Goal: Task Accomplishment & Management: Complete application form

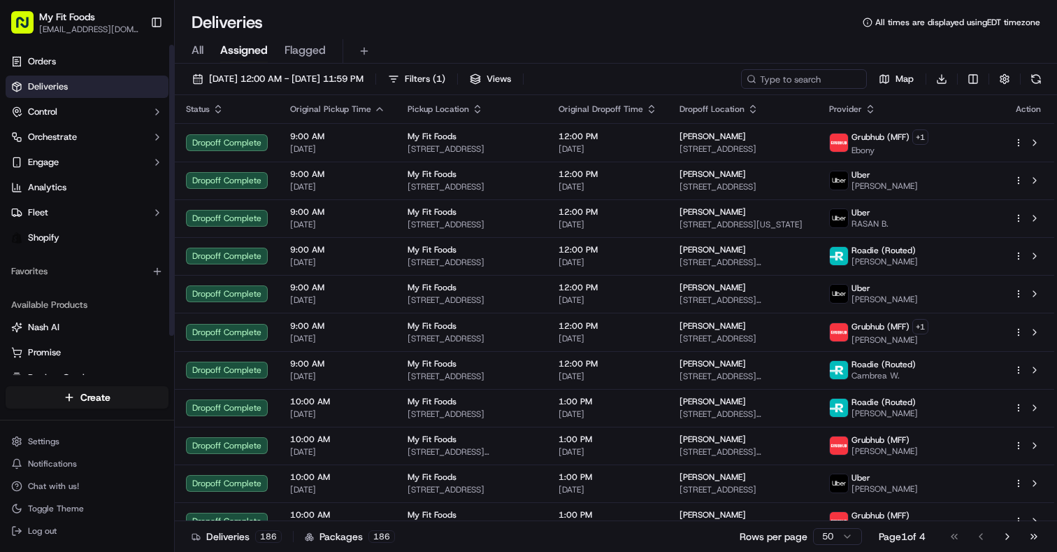
click at [197, 54] on span "All" at bounding box center [198, 50] width 12 height 17
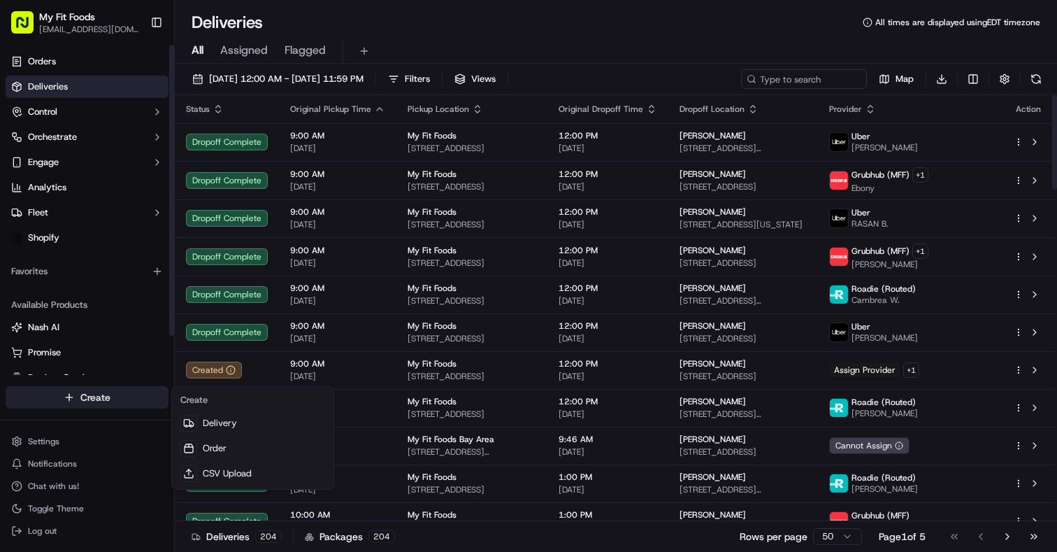
click at [96, 396] on html "My Fit Foods [EMAIL_ADDRESS][DOMAIN_NAME] Toggle Sidebar Orders Deliveries Cont…" at bounding box center [528, 276] width 1057 height 552
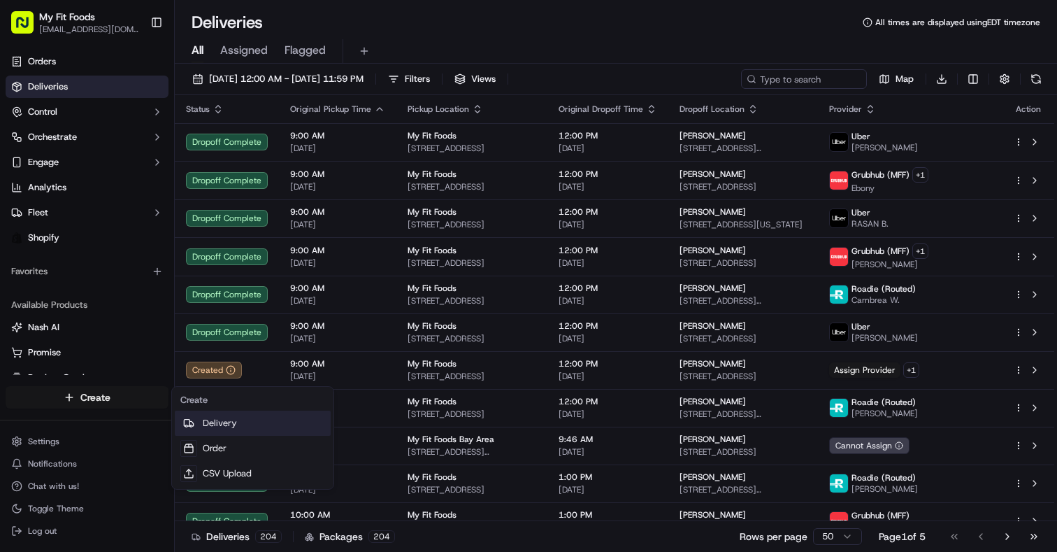
click at [217, 428] on link "Delivery" at bounding box center [253, 422] width 156 height 25
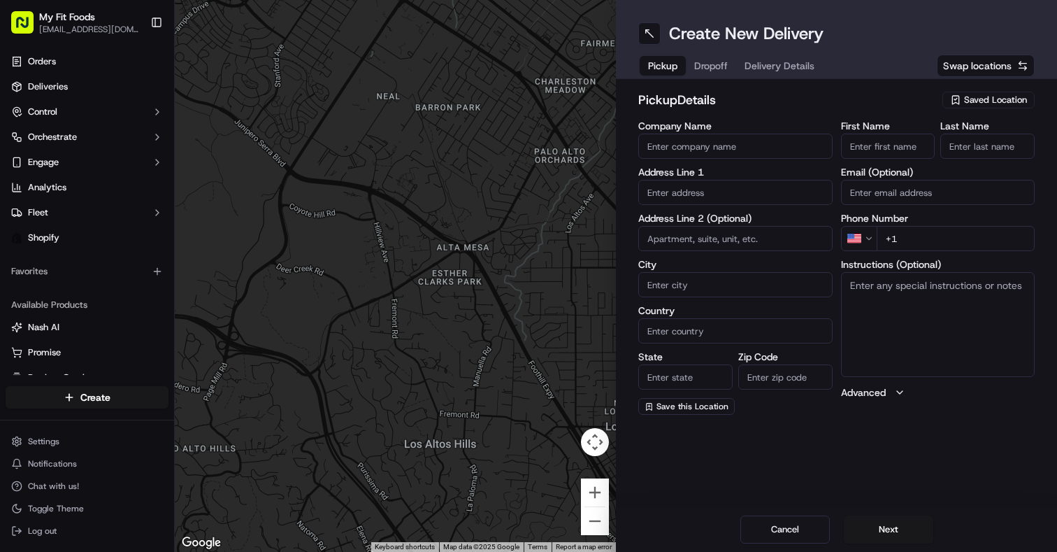
click at [880, 148] on input "First Name" at bounding box center [888, 146] width 94 height 25
type input "[PERSON_NAME]"
click at [985, 143] on input "Last Name" at bounding box center [987, 146] width 94 height 25
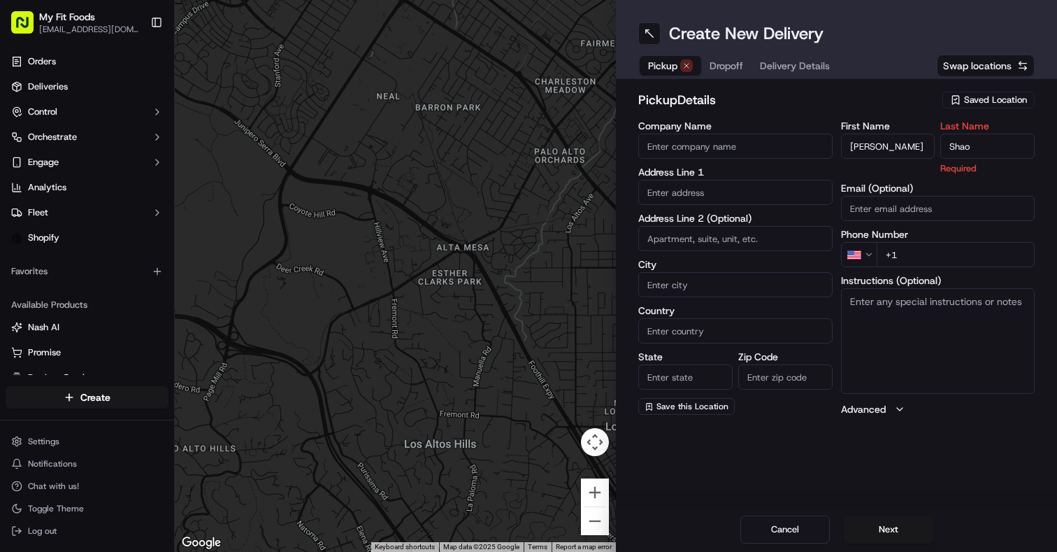
type input "Shao"
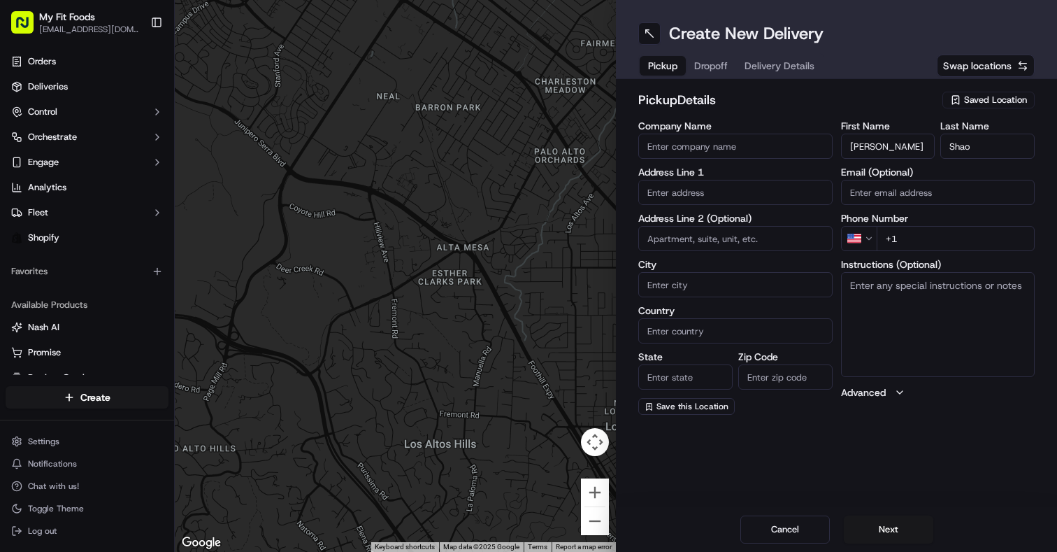
click at [859, 457] on div "Create New Delivery Pickup Dropoff Delivery Details Swap locations pickup Detai…" at bounding box center [836, 276] width 441 height 552
click at [966, 99] on span "Saved Location" at bounding box center [995, 100] width 63 height 13
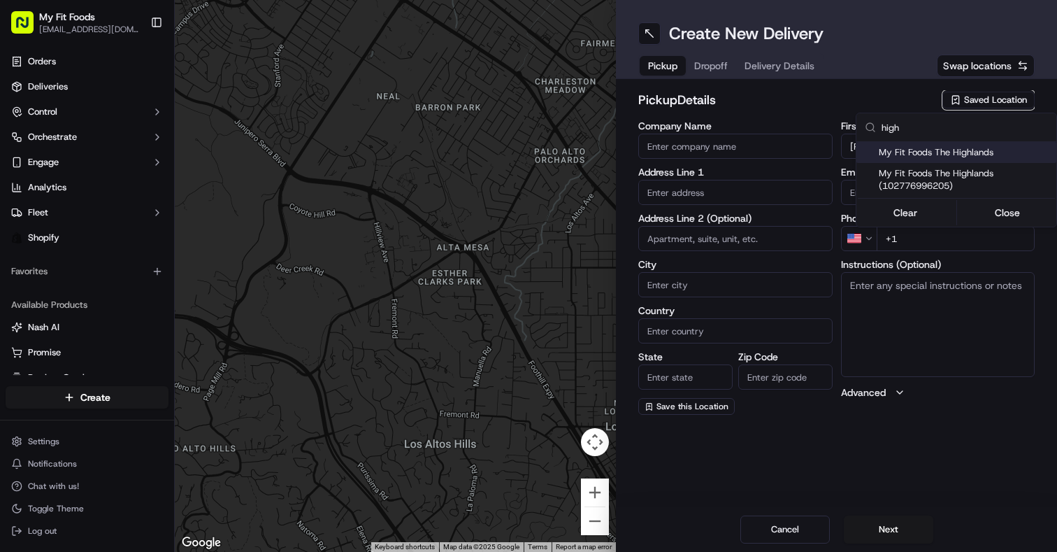
type input "high"
click at [928, 157] on span "My Fit Foods The Highlands" at bounding box center [965, 152] width 172 height 13
type input "My Fit Foods The Highlands"
type input "[STREET_ADDRESS][PERSON_NAME]"
type input "[GEOGRAPHIC_DATA]"
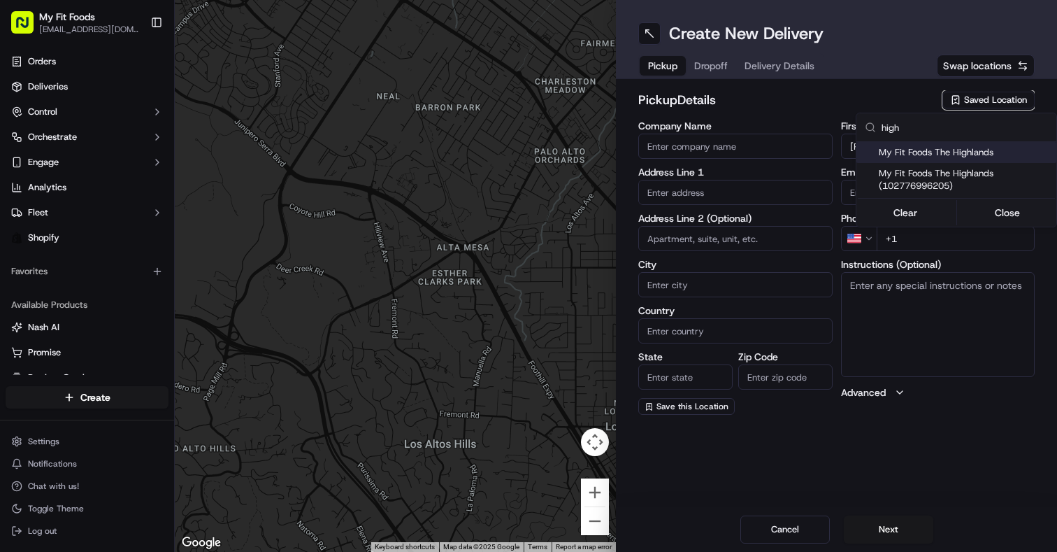
type input "US"
type input "CO"
type input "80211"
type input "[PHONE_NUMBER]"
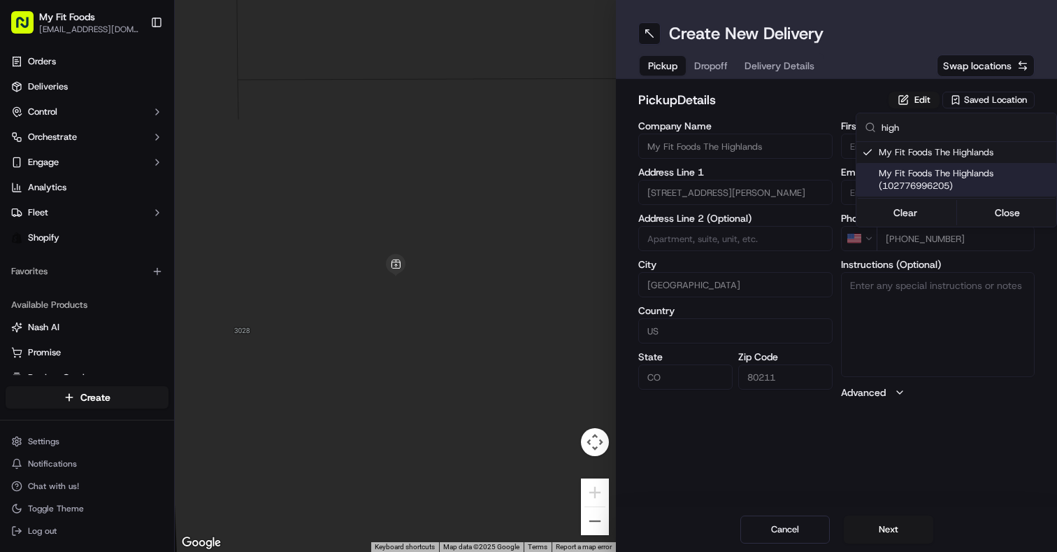
click at [901, 419] on html "My Fit Foods [EMAIL_ADDRESS][DOMAIN_NAME] Toggle Sidebar Orders Deliveries Cont…" at bounding box center [528, 276] width 1057 height 552
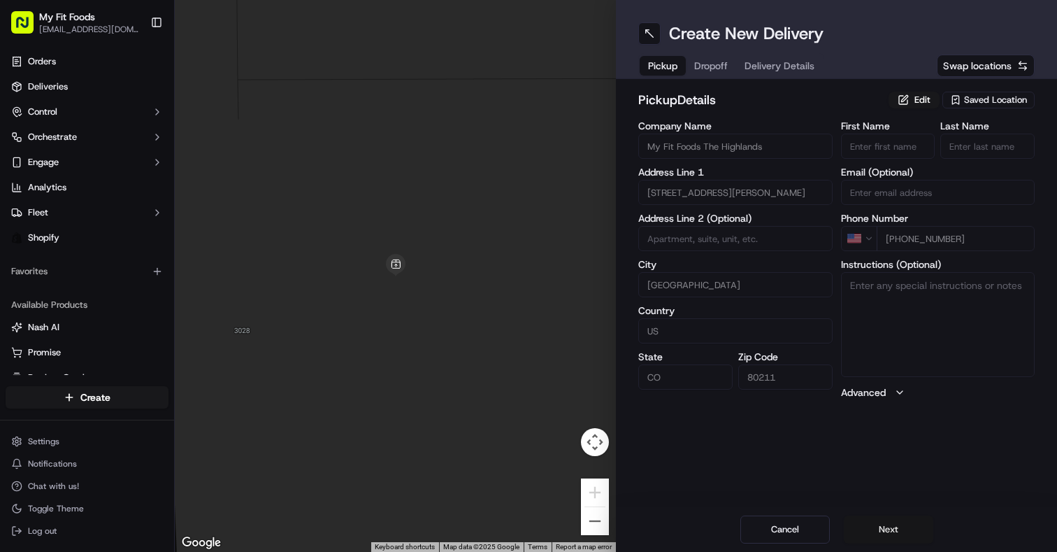
click at [885, 529] on button "Next" at bounding box center [888, 529] width 89 height 28
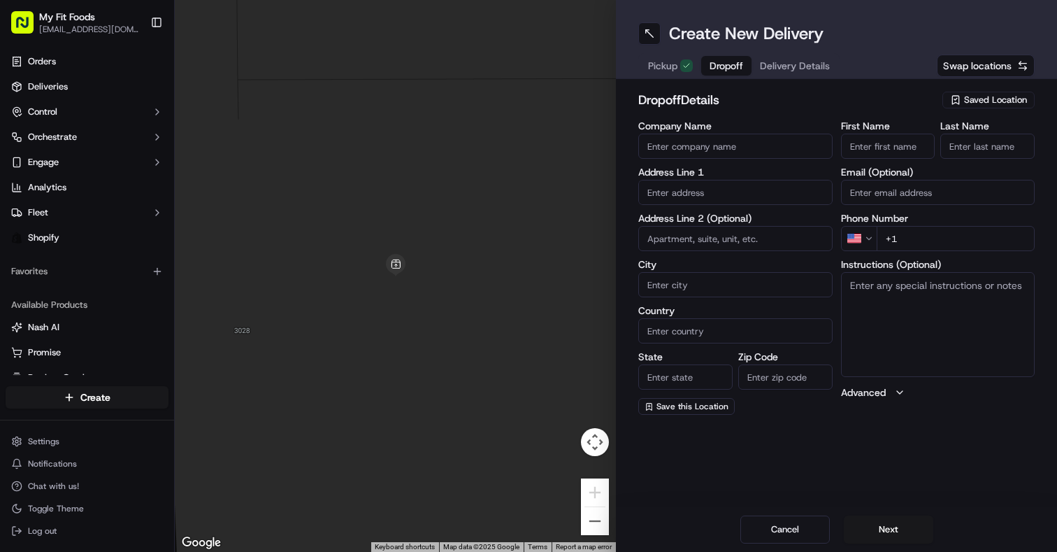
click at [876, 141] on input "First Name" at bounding box center [888, 146] width 94 height 25
type input "[PERSON_NAME]"
click at [989, 141] on input "Last Name" at bounding box center [987, 146] width 94 height 25
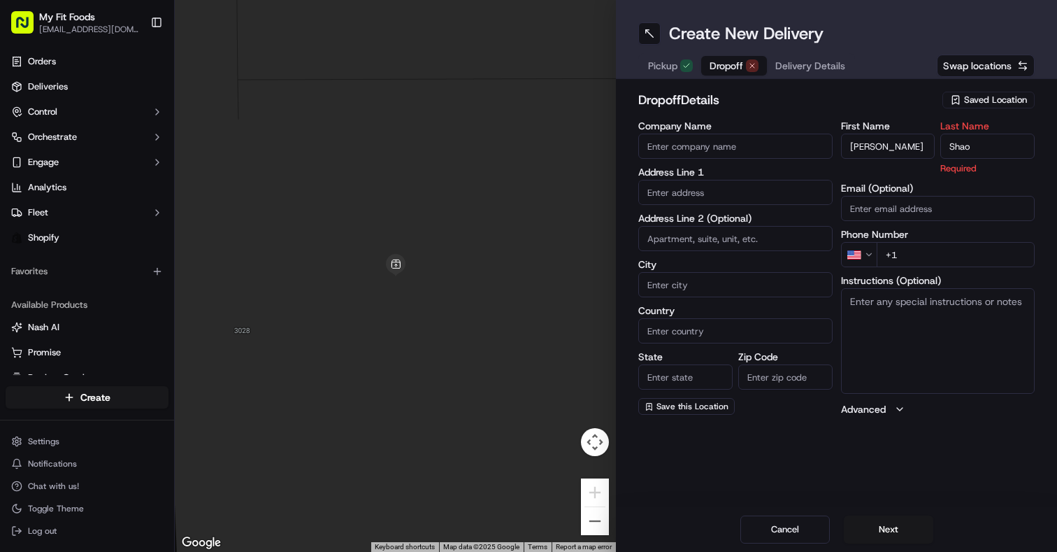
type input "Shao"
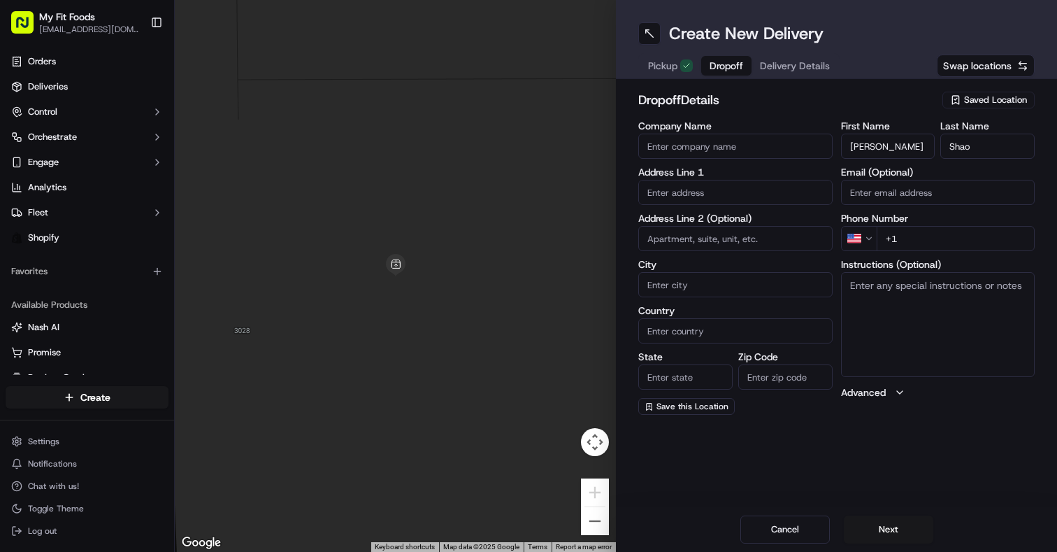
click at [851, 438] on div "Create New Delivery Pickup Dropoff Delivery Details Swap locations dropoff Deta…" at bounding box center [836, 276] width 441 height 552
click at [688, 194] on input "text" at bounding box center [735, 192] width 194 height 25
paste input "[STREET_ADDRESS]"
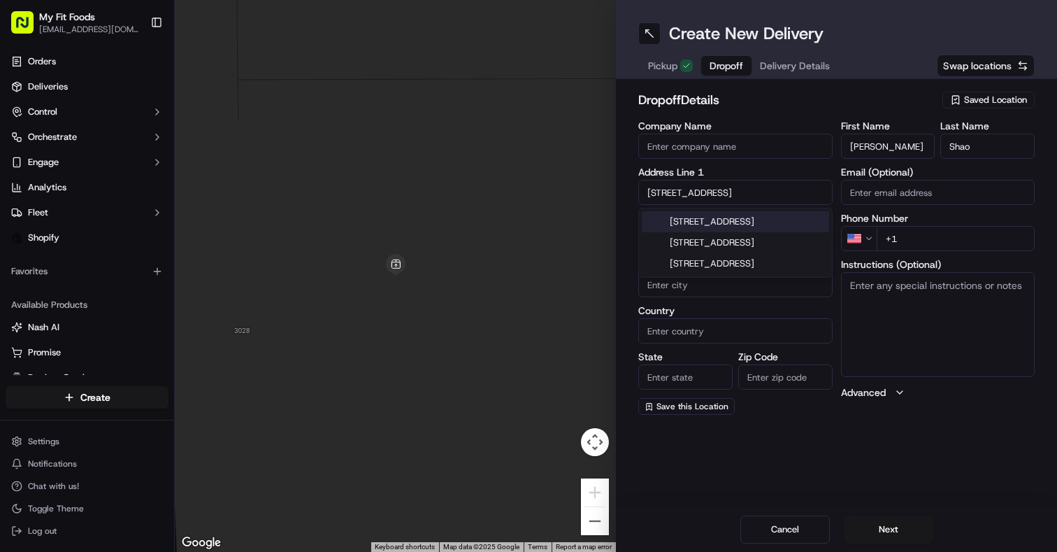
click at [687, 221] on div "[STREET_ADDRESS]" at bounding box center [735, 221] width 187 height 21
type input "[STREET_ADDRESS]"
type input "Dacono"
type input "[GEOGRAPHIC_DATA]"
type input "CO"
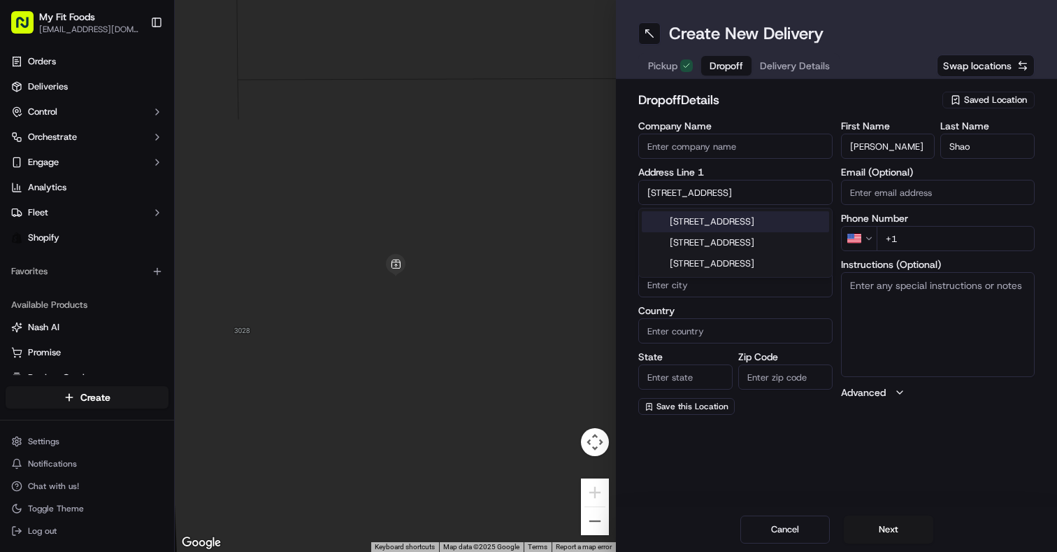
type input "80514"
type input "[STREET_ADDRESS]"
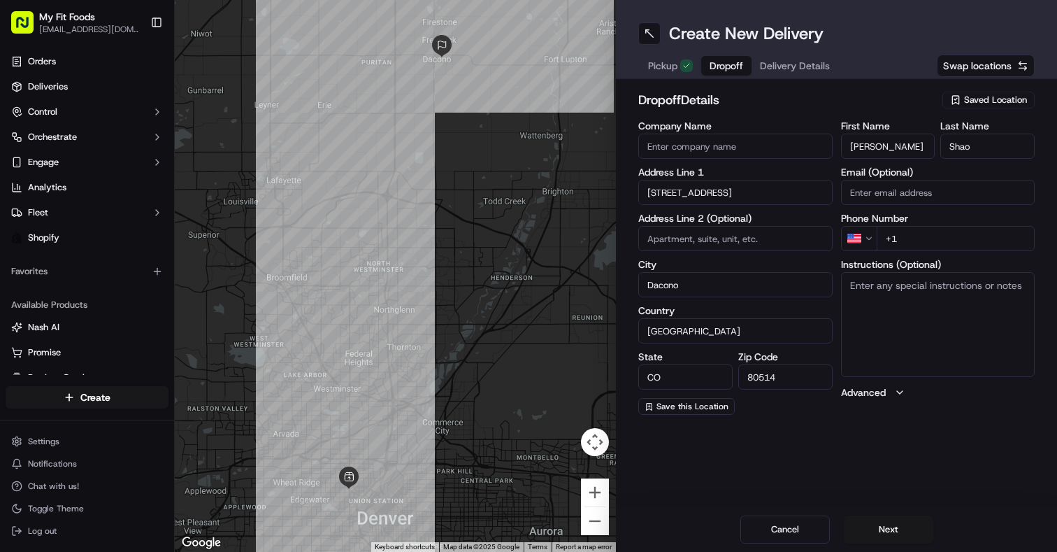
click at [924, 238] on input "+1" at bounding box center [956, 238] width 159 height 25
paste input "tel"
paste input "[PHONE_NUMBER]"
type input "[PHONE_NUMBER]"
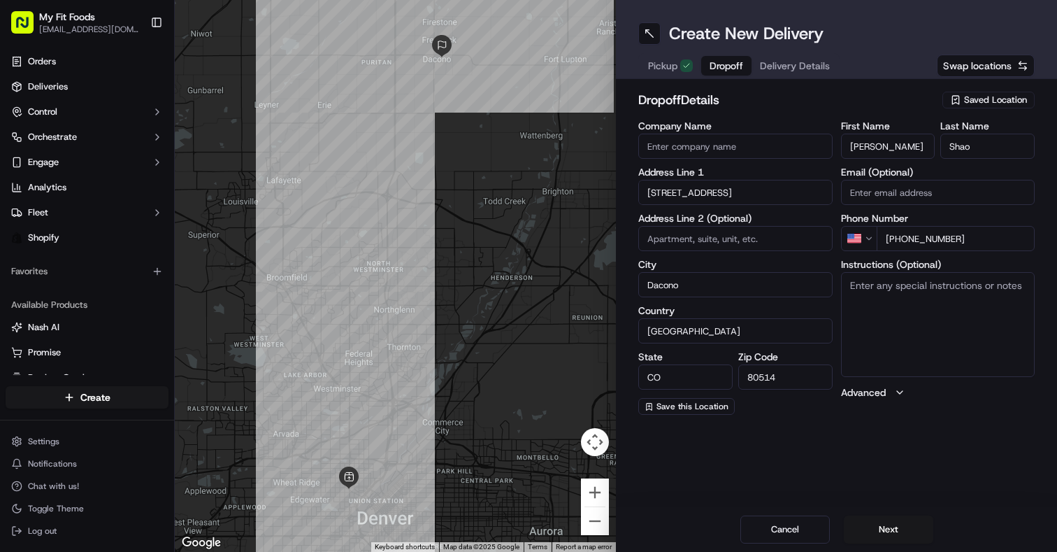
click at [878, 310] on textarea "Instructions (Optional)" at bounding box center [938, 324] width 194 height 105
paste textarea "#942755"
type textarea "#942755"
click at [940, 471] on div "Create New Delivery Pickup Dropoff Delivery Details Swap locations dropoff Deta…" at bounding box center [836, 276] width 441 height 552
click at [881, 529] on button "Next" at bounding box center [888, 529] width 89 height 28
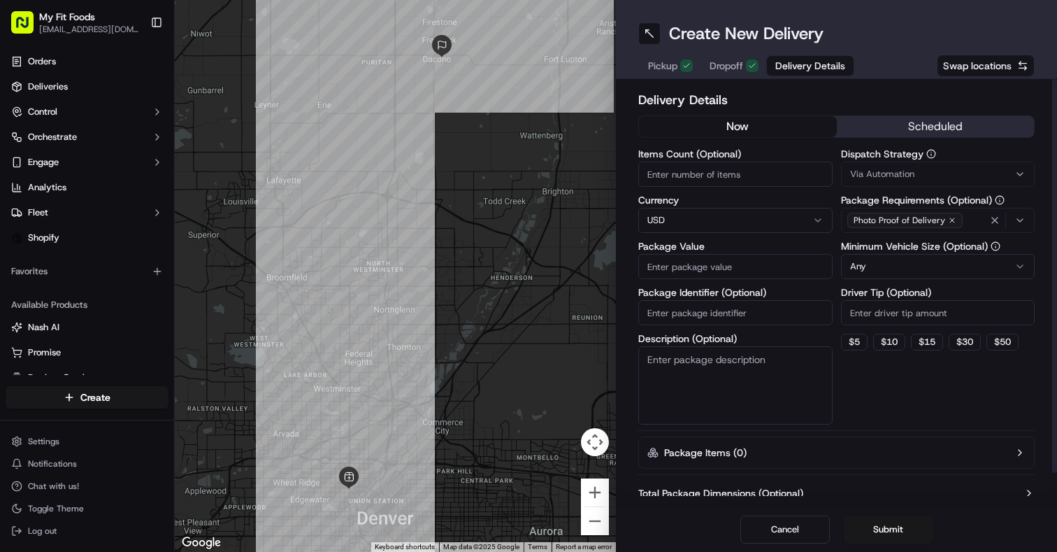
click at [912, 171] on span "Via Automation" at bounding box center [882, 174] width 64 height 13
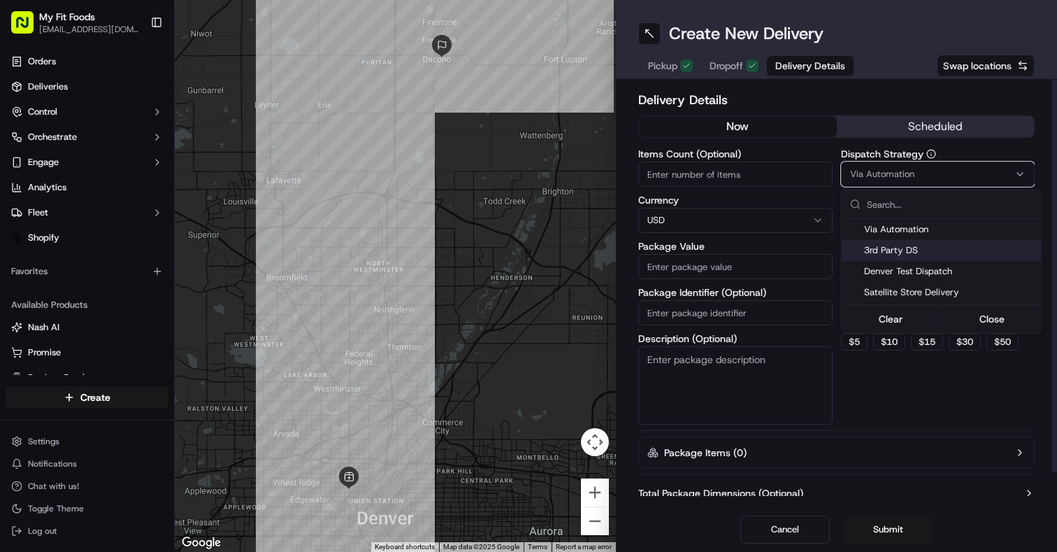
click at [906, 245] on span "3rd Party DS" at bounding box center [950, 250] width 172 height 13
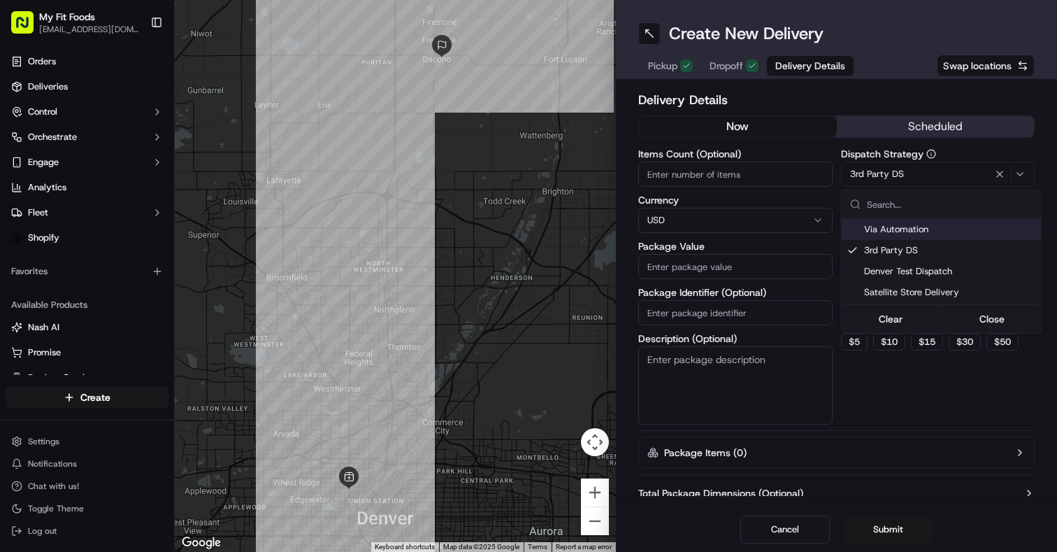
click at [911, 114] on html "My Fit Foods [EMAIL_ADDRESS][DOMAIN_NAME] Toggle Sidebar Orders Deliveries Cont…" at bounding box center [528, 276] width 1057 height 552
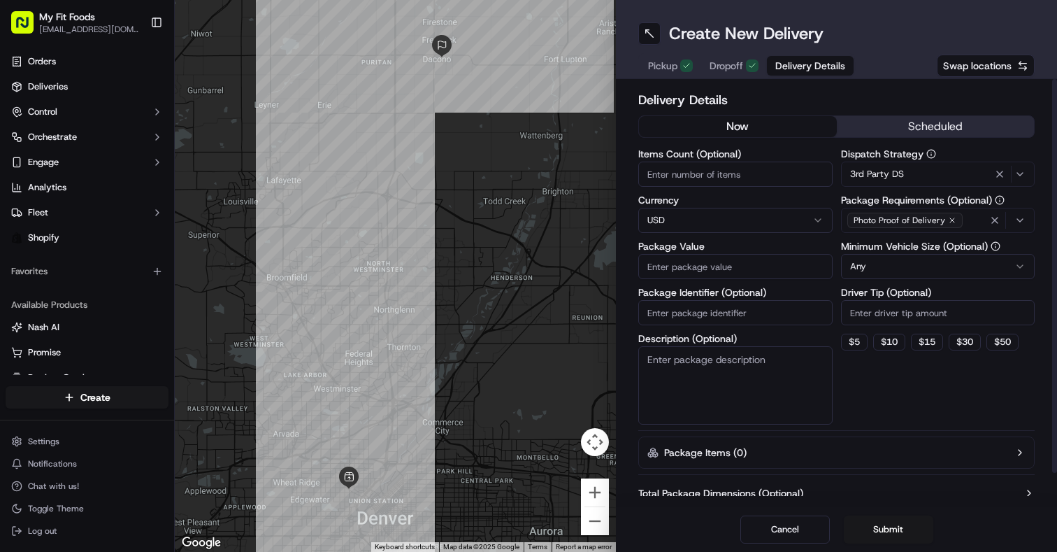
click at [930, 131] on button "scheduled" at bounding box center [936, 126] width 198 height 21
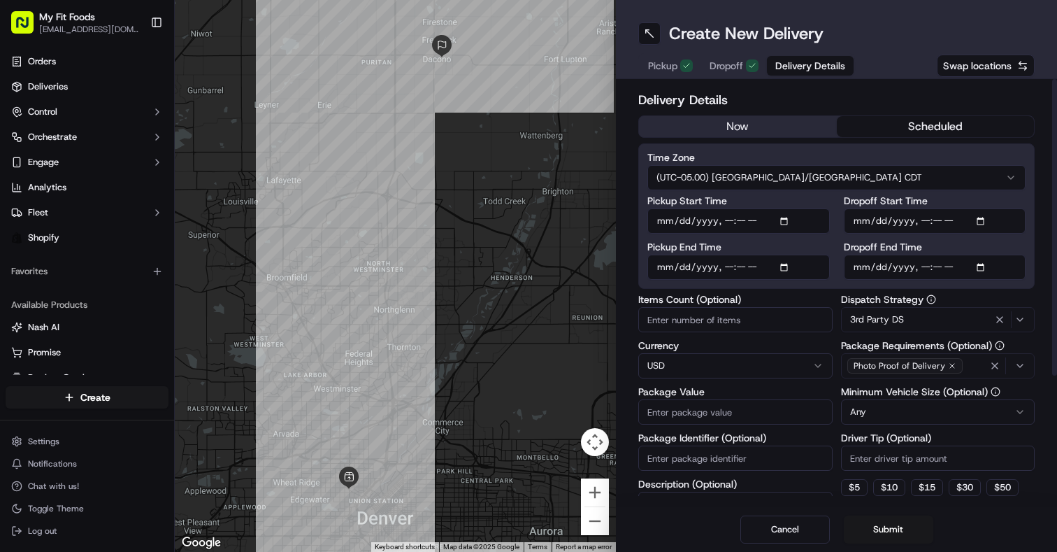
click at [664, 220] on input "Pickup Start Time" at bounding box center [738, 220] width 182 height 25
click at [723, 221] on input "Pickup Start Time" at bounding box center [738, 220] width 182 height 25
type input "[DATE]T17:00"
click at [666, 269] on input "Pickup End Time" at bounding box center [738, 266] width 182 height 25
click at [723, 270] on input "Pickup End Time" at bounding box center [738, 266] width 182 height 25
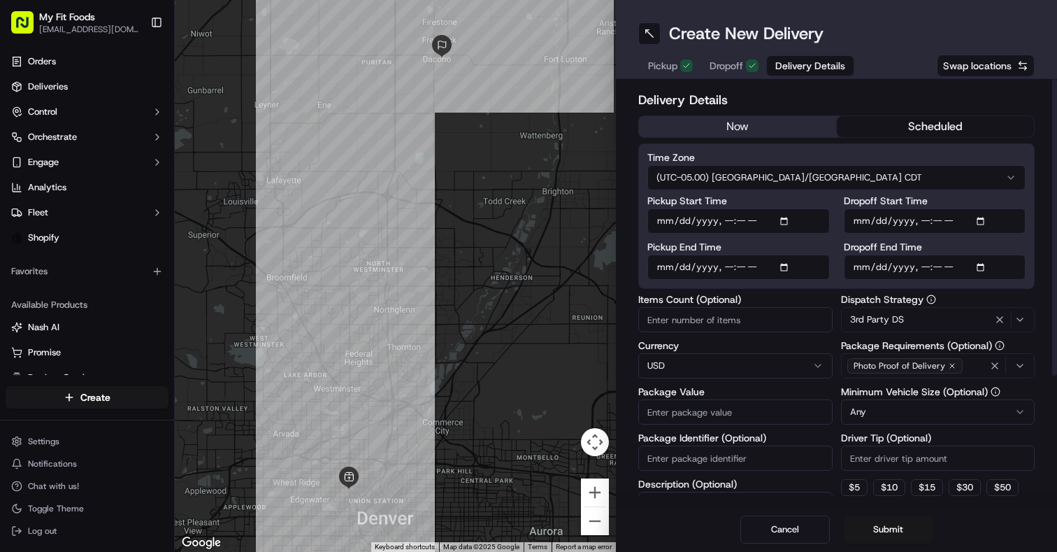
type input "[DATE]T18:30"
click at [862, 220] on input "Dropoff Start Time" at bounding box center [935, 220] width 182 height 25
click at [920, 222] on input "Dropoff Start Time" at bounding box center [935, 220] width 182 height 25
click at [928, 218] on input "Dropoff Start Time" at bounding box center [935, 220] width 182 height 25
type input "[DATE]T18:30"
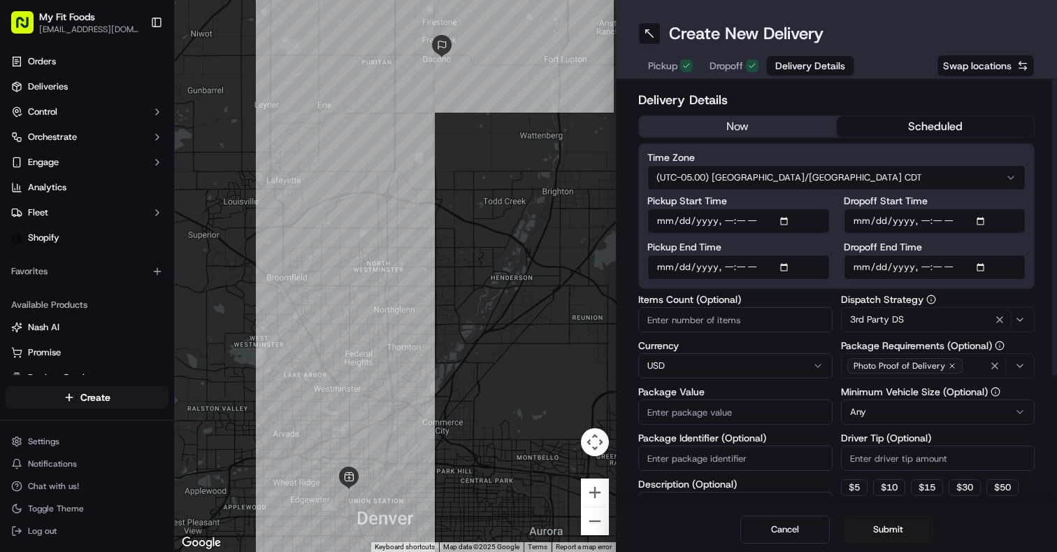
click at [868, 266] on input "Dropoff End Time" at bounding box center [935, 266] width 182 height 25
type input "[DATE]T20:00"
click at [836, 296] on div "Items Count (Optional) Currency USD Package Value Package Identifier (Optional)…" at bounding box center [836, 431] width 396 height 275
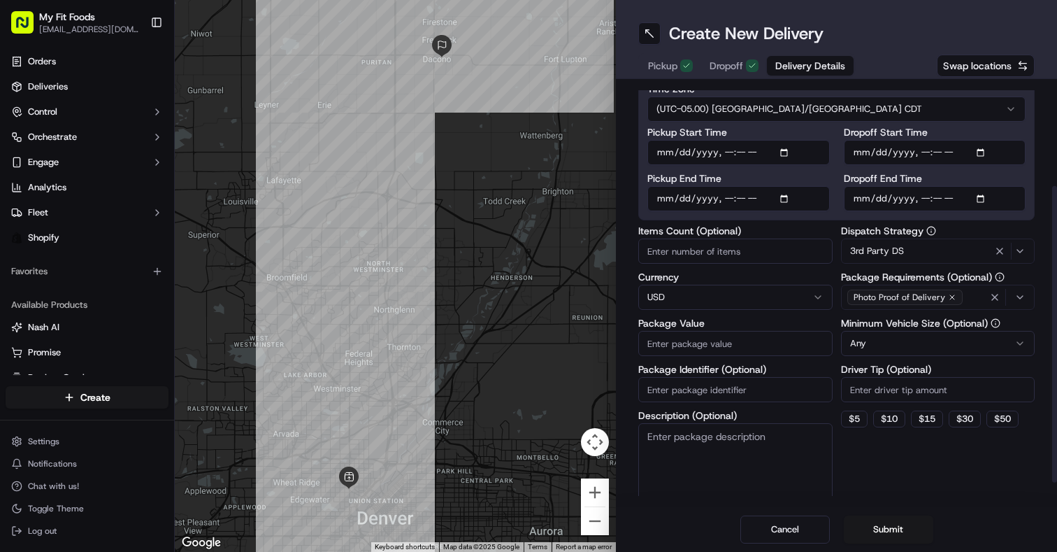
scroll to position [180, 0]
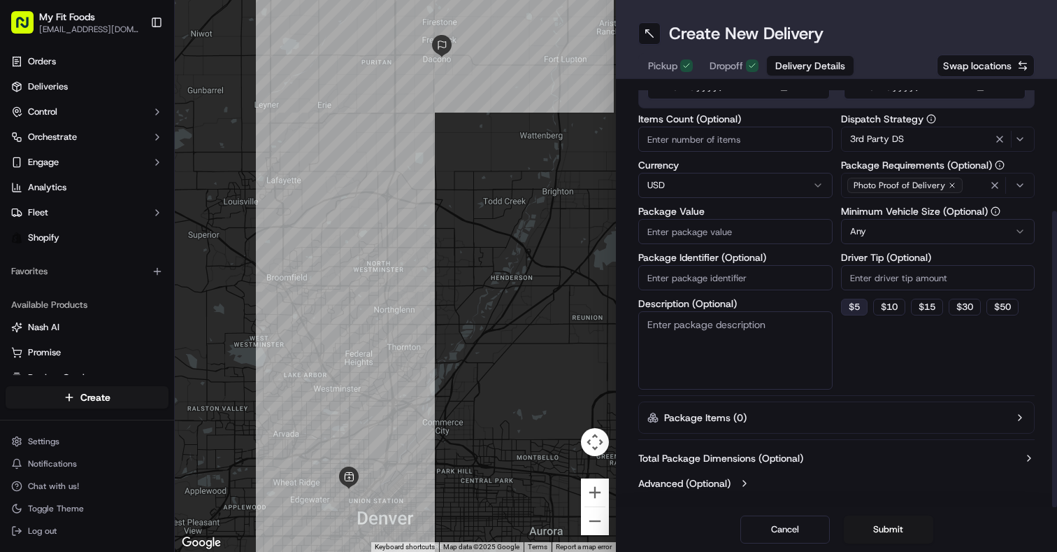
click at [863, 307] on button "$ 5" at bounding box center [854, 307] width 27 height 17
type input "5"
click at [702, 361] on textarea "Description (Optional)" at bounding box center [735, 350] width 194 height 78
paste textarea "#942755"
type textarea "#942755"
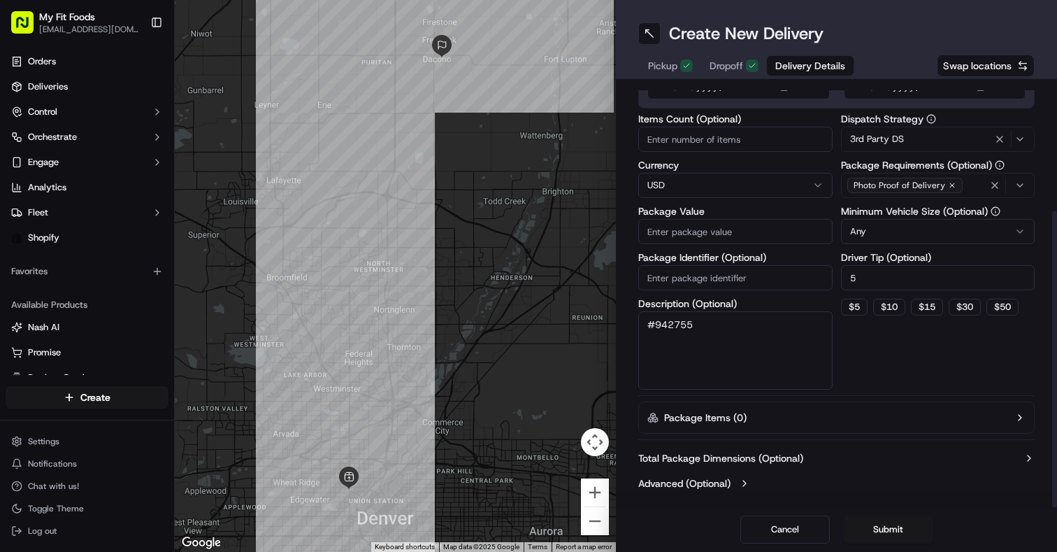
click at [894, 392] on div "Delivery Details now scheduled Time Zone (UTC-05.00) [GEOGRAPHIC_DATA]/[GEOGRAP…" at bounding box center [836, 203] width 396 height 586
click at [884, 532] on button "Submit" at bounding box center [888, 529] width 89 height 28
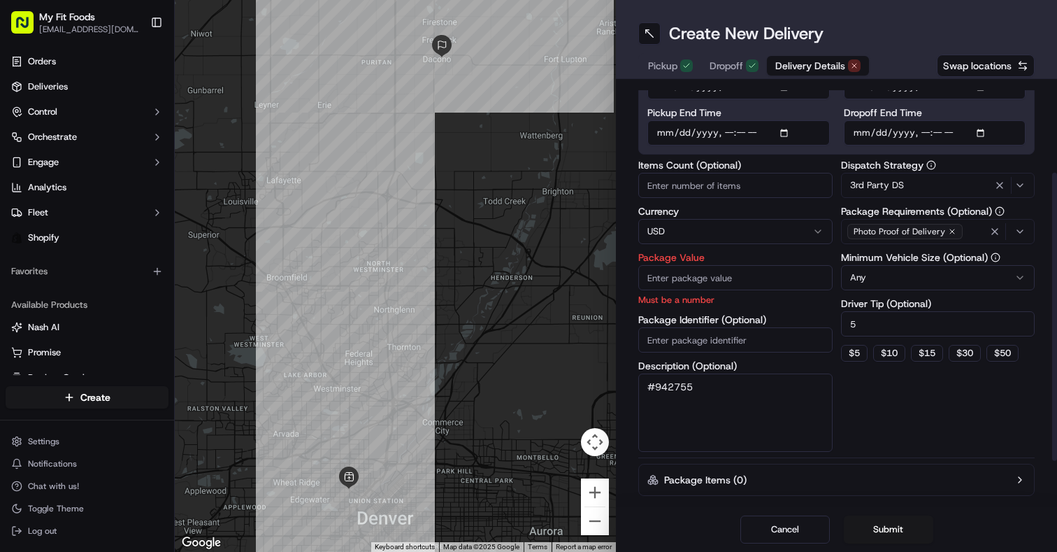
scroll to position [121, 0]
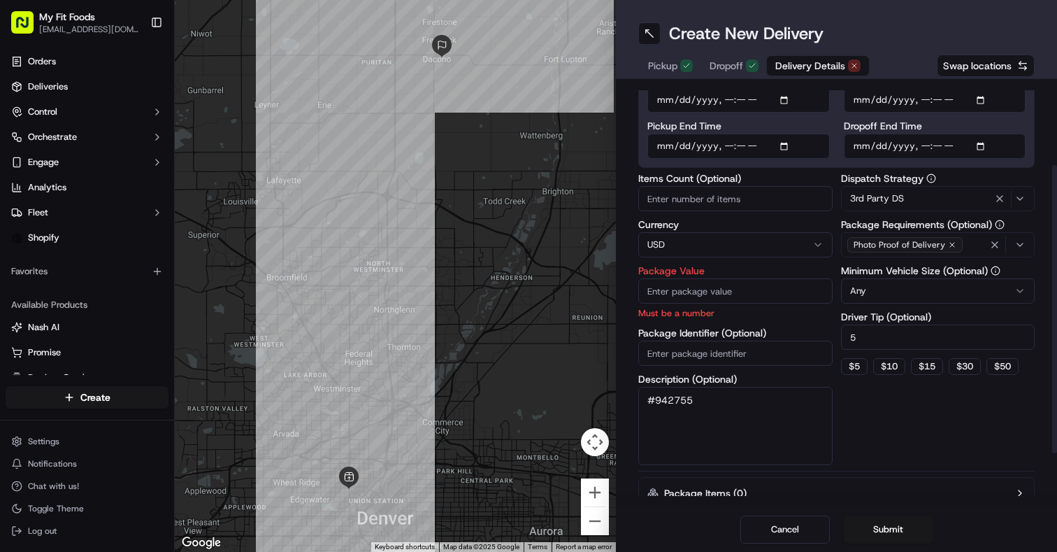
click at [679, 295] on input "Package Value" at bounding box center [735, 290] width 194 height 25
paste input "85.26"
type input "85.26"
click at [671, 203] on input "Items Count (Optional)" at bounding box center [735, 198] width 194 height 25
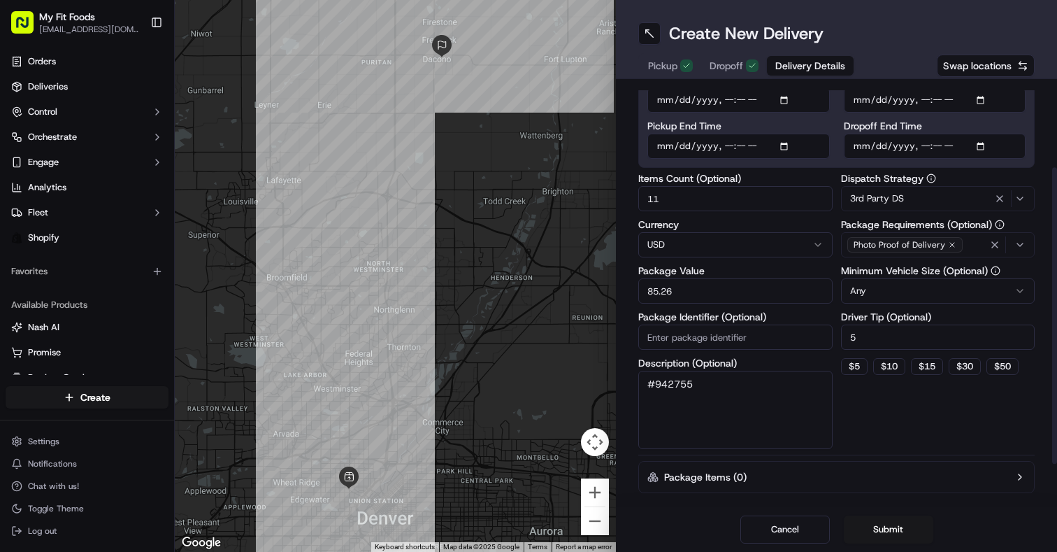
type input "11"
click at [921, 494] on div "Delivery Details now scheduled Time Zone (UTC-05.00) [GEOGRAPHIC_DATA]/[GEOGRAP…" at bounding box center [836, 262] width 396 height 586
click at [894, 520] on button "Submit" at bounding box center [888, 529] width 89 height 28
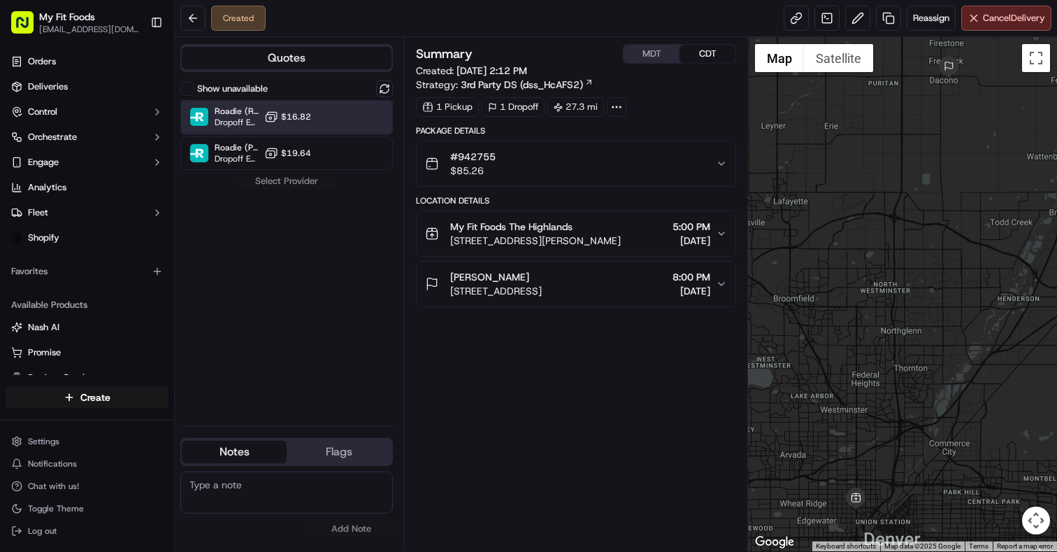
click at [365, 117] on div "Roadie (Routed) Dropoff ETA - $16.82" at bounding box center [286, 117] width 213 height 34
click at [309, 178] on button "Assign Provider" at bounding box center [286, 181] width 99 height 17
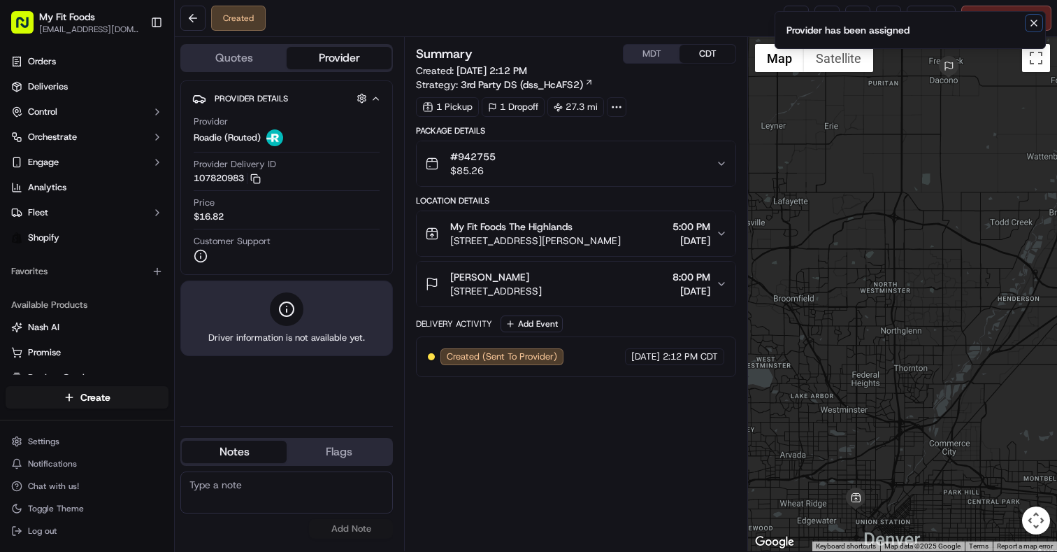
click at [1037, 24] on icon "Notifications (F8)" at bounding box center [1033, 22] width 11 height 11
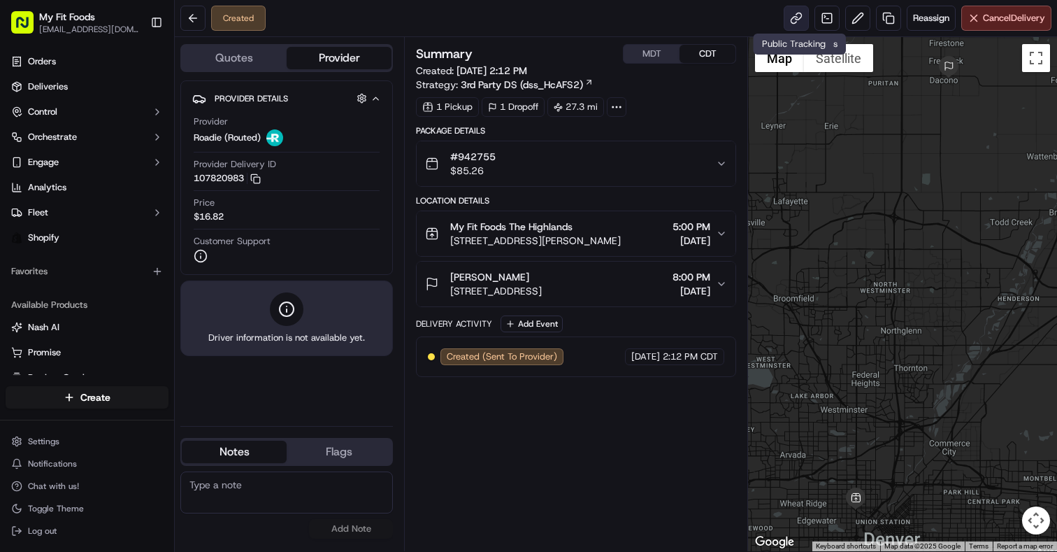
click at [792, 18] on link at bounding box center [796, 18] width 25 height 25
